Goal: Find specific page/section: Find specific page/section

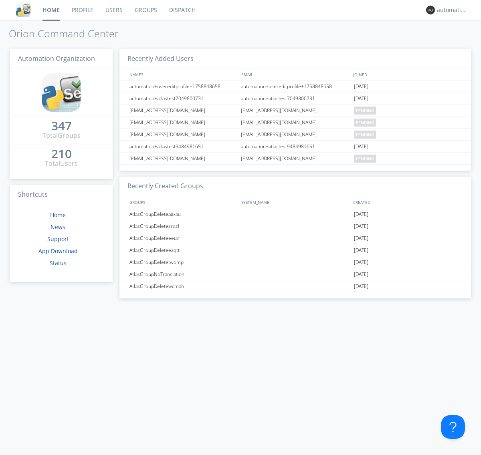
click at [182, 10] on link "Dispatch" at bounding box center [182, 10] width 38 height 20
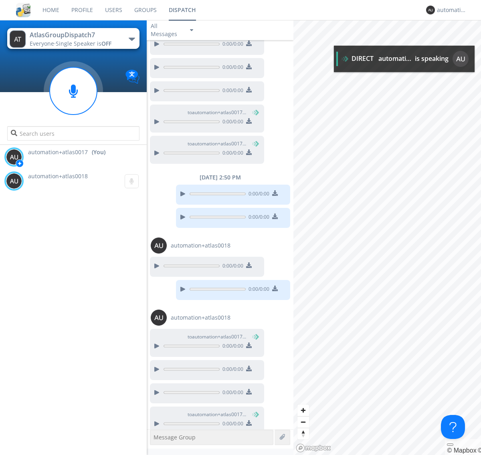
scroll to position [230, 0]
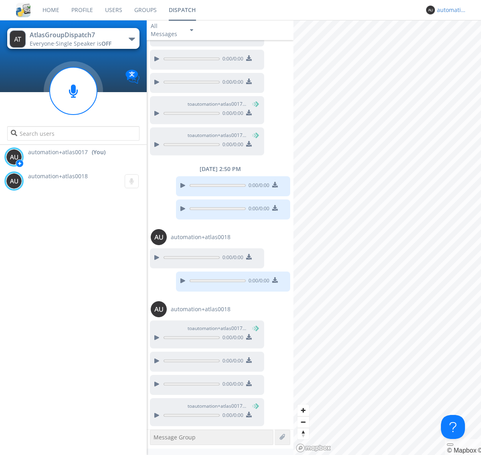
click at [450, 10] on div "automation+atlas0017" at bounding box center [452, 10] width 30 height 8
